Goal: Complete application form: Complete application form

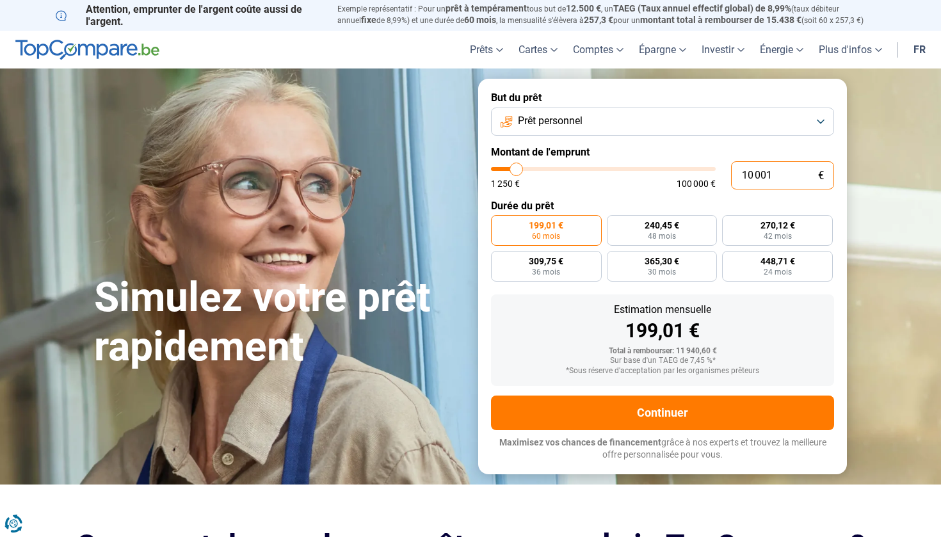
click at [786, 175] on input "10 001" at bounding box center [782, 175] width 103 height 28
type input "1 000"
type input "1250"
type input "100"
type input "1250"
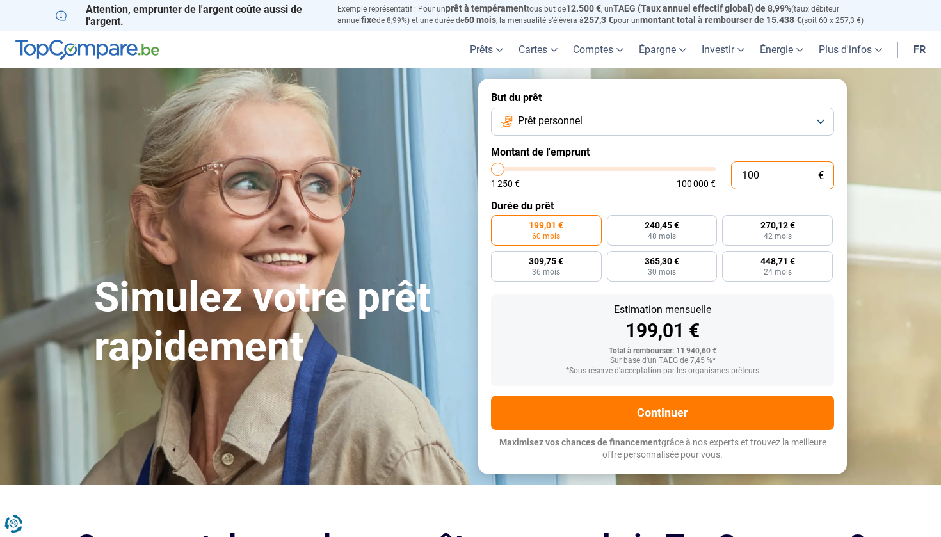
type input "10"
type input "1250"
type input "1"
type input "1250"
type input "17"
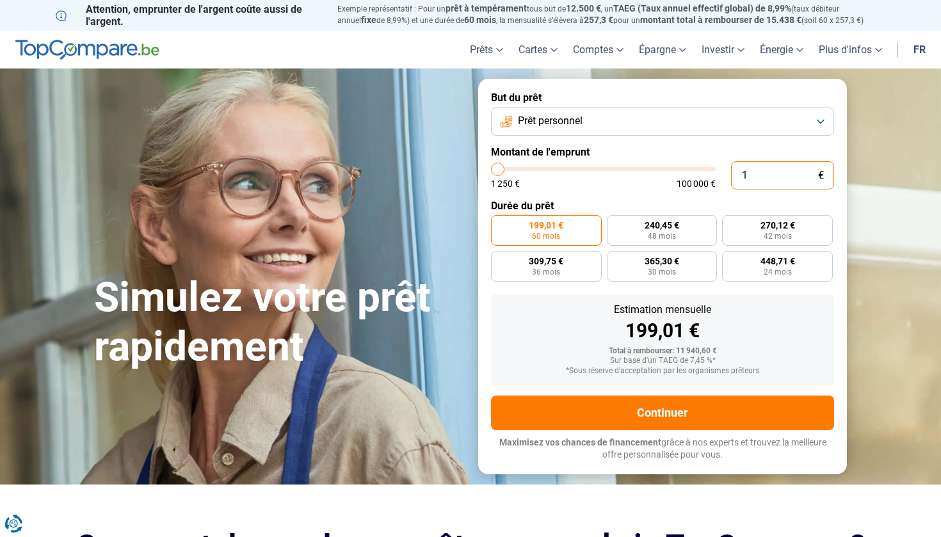
type input "1250"
type input "170"
type input "1250"
type input "1 700"
type input "1750"
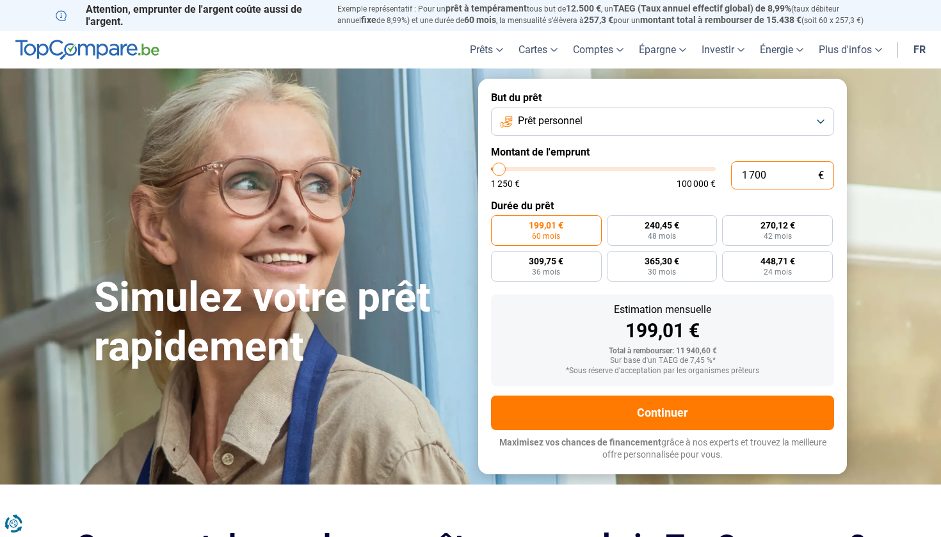
type input "17 000"
type input "17000"
radio input "false"
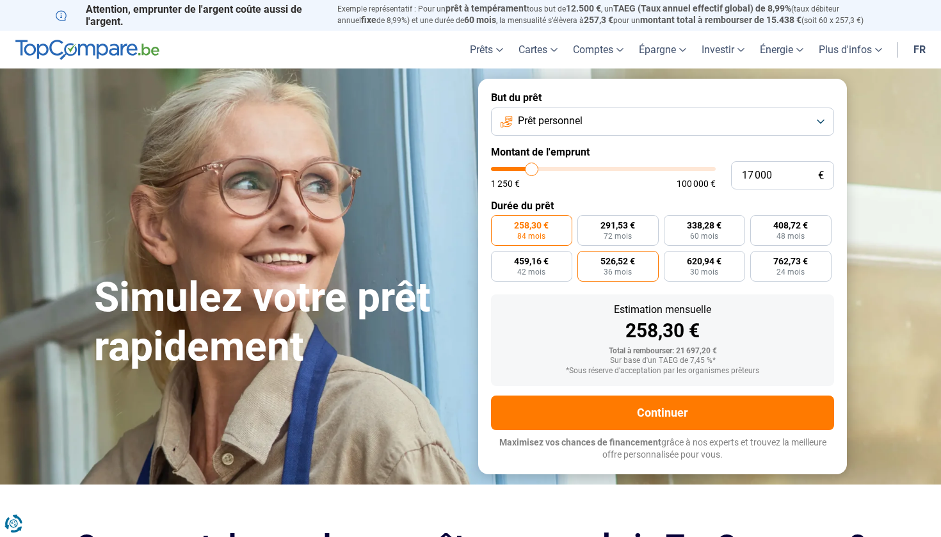
click at [632, 267] on label "526,52 € 36 mois" at bounding box center [617, 266] width 81 height 31
click at [585, 259] on input "526,52 € 36 mois" at bounding box center [581, 255] width 8 height 8
radio input "true"
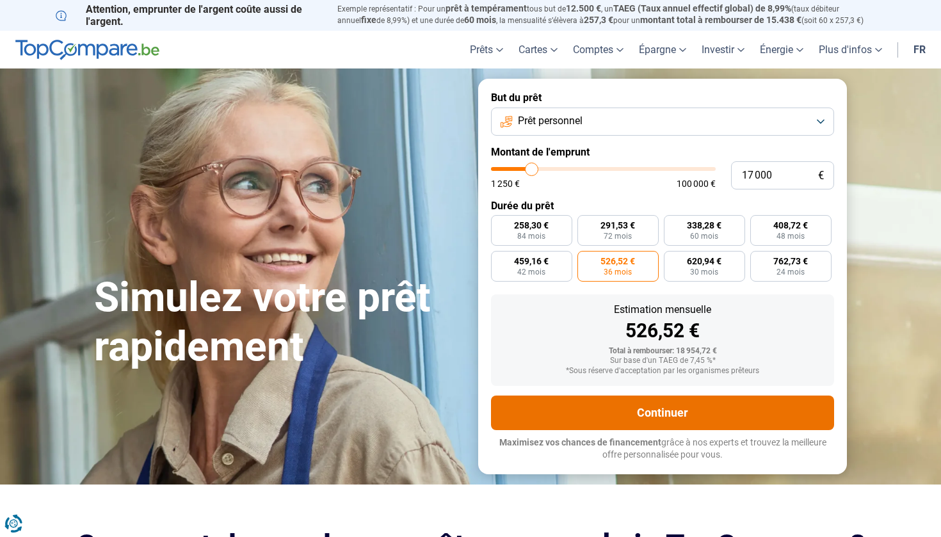
click at [660, 410] on button "Continuer" at bounding box center [662, 412] width 343 height 35
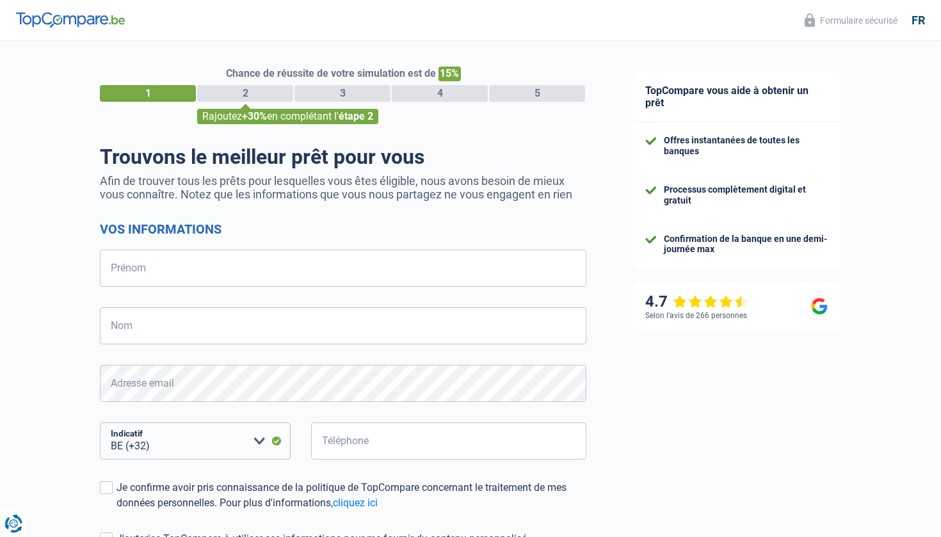
select select "32"
